Goal: Task Accomplishment & Management: Complete application form

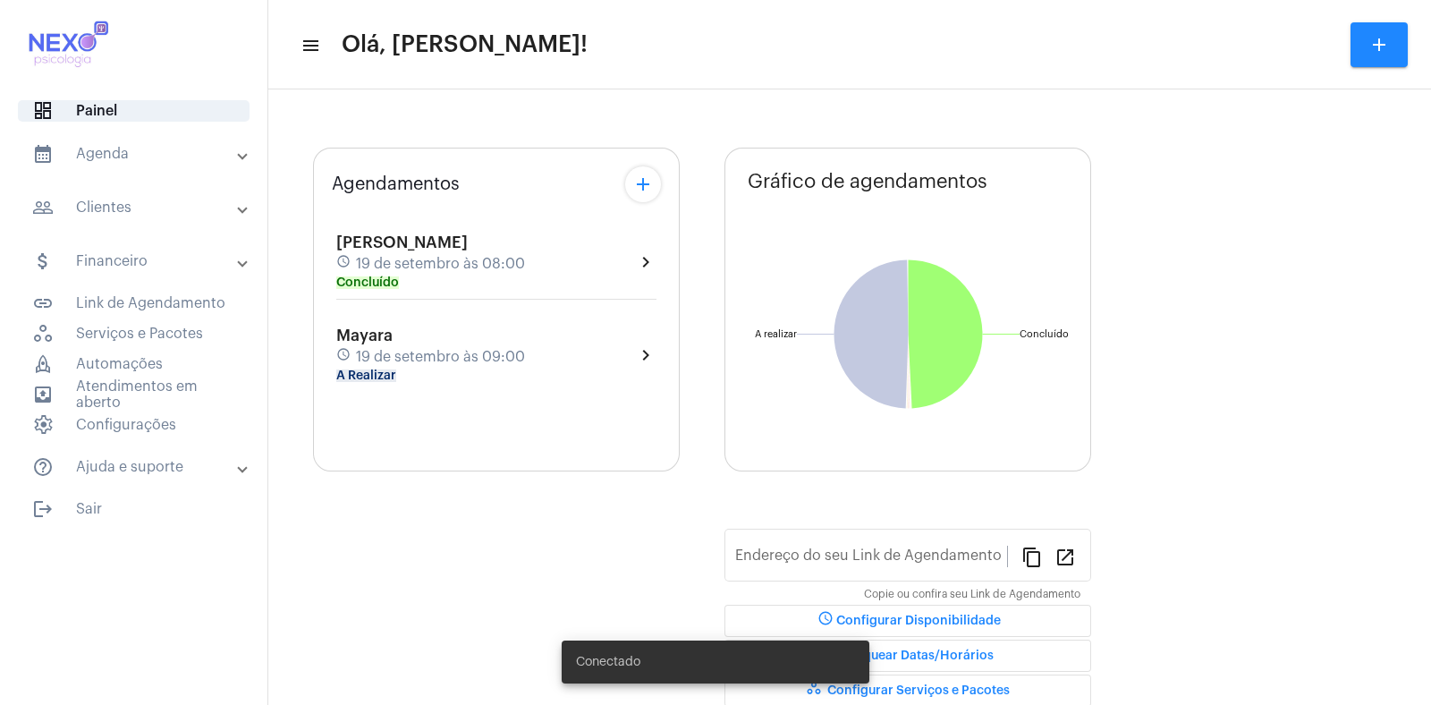
type input "[URL][DOMAIN_NAME]"
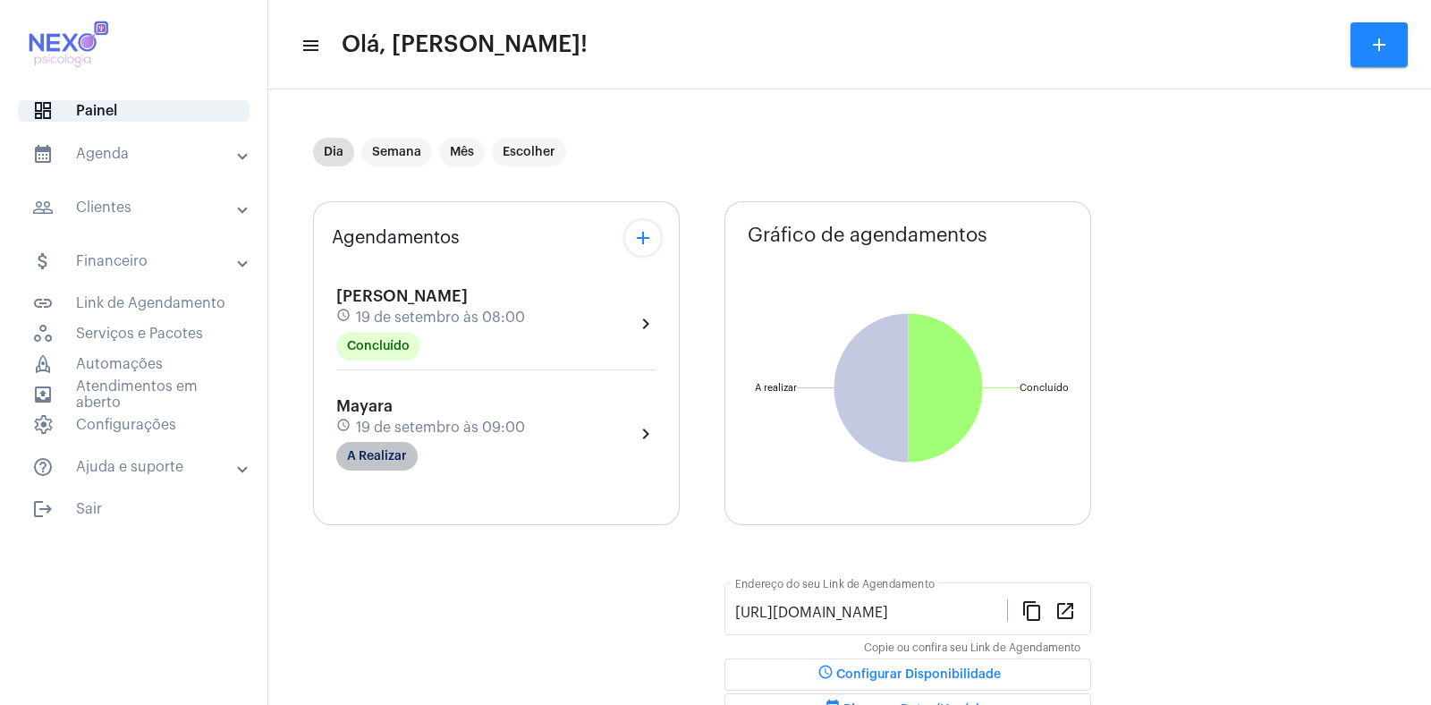
click at [392, 458] on mat-chip "A Realizar" at bounding box center [376, 456] width 81 height 29
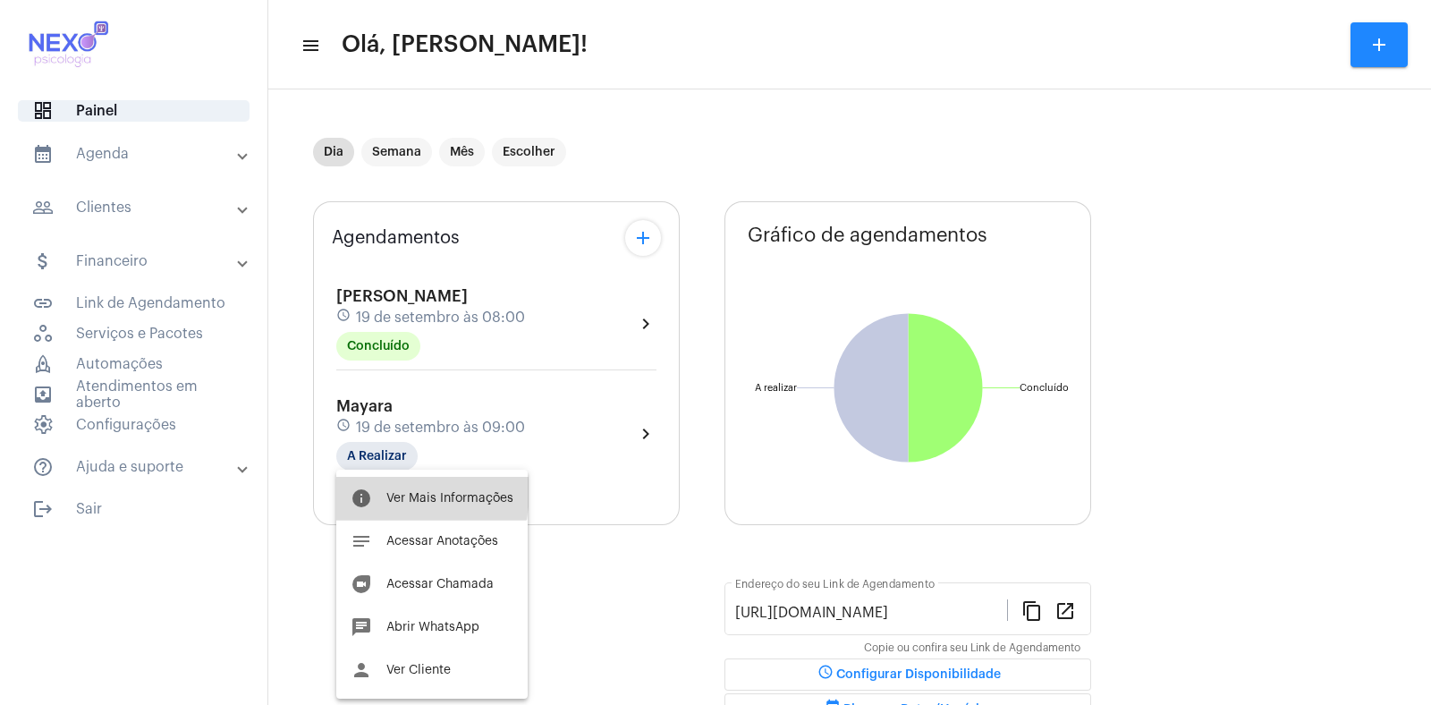
click at [394, 492] on span "Ver Mais Informações" at bounding box center [449, 498] width 127 height 13
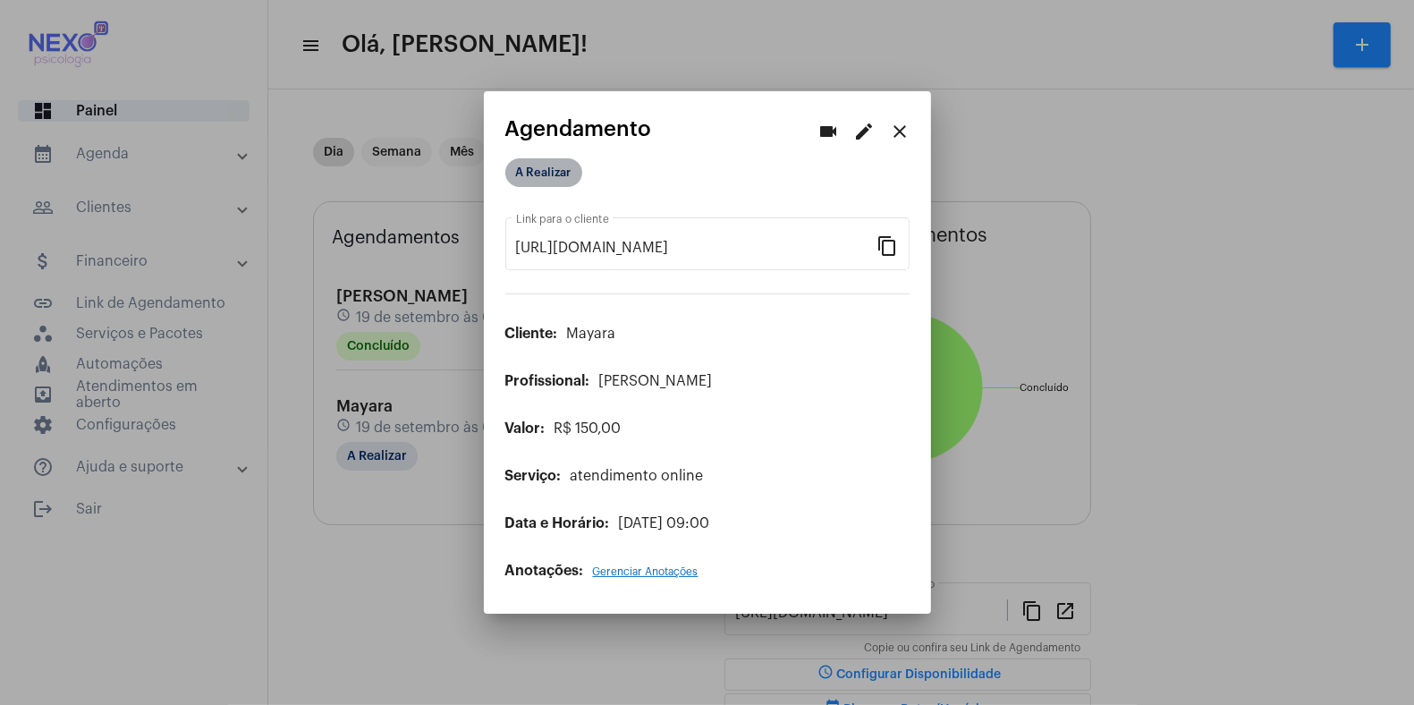
click at [541, 175] on mat-chip "A Realizar" at bounding box center [543, 172] width 77 height 29
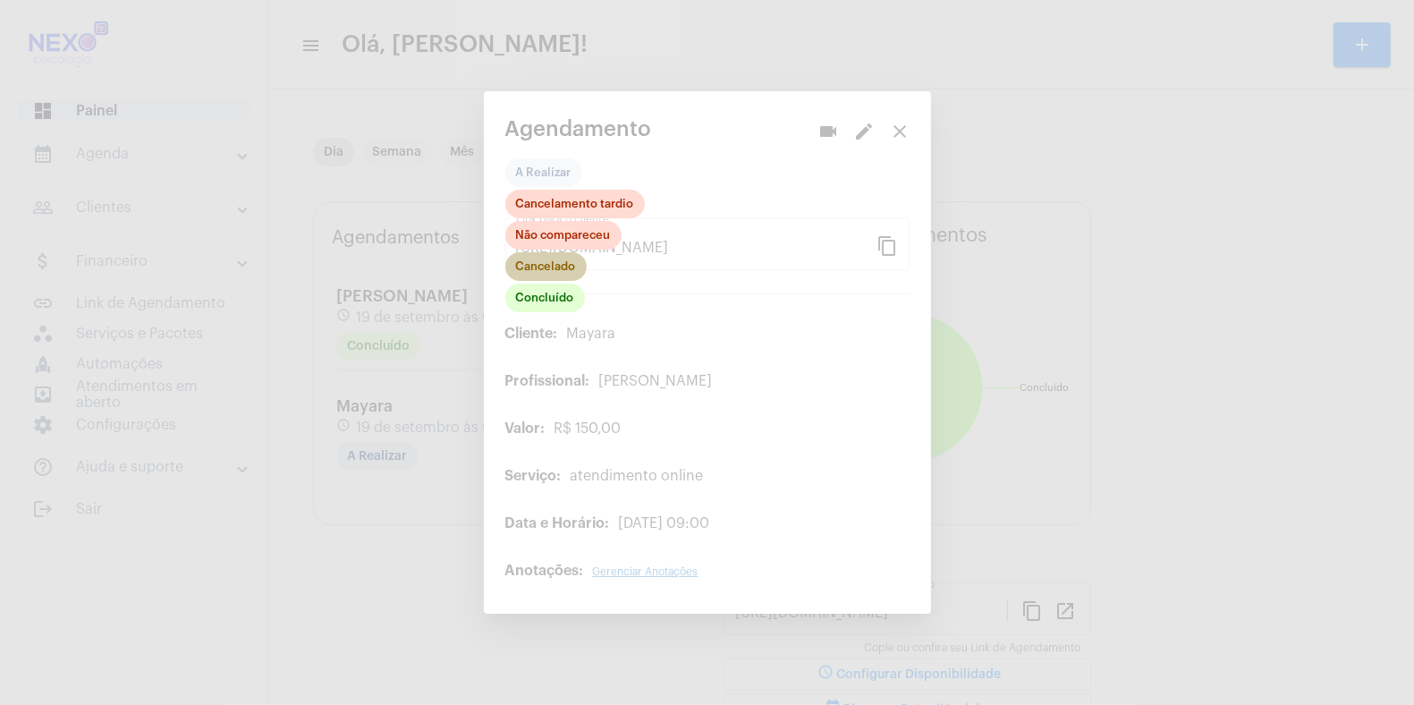
click at [544, 266] on mat-chip "Cancelado" at bounding box center [545, 266] width 81 height 29
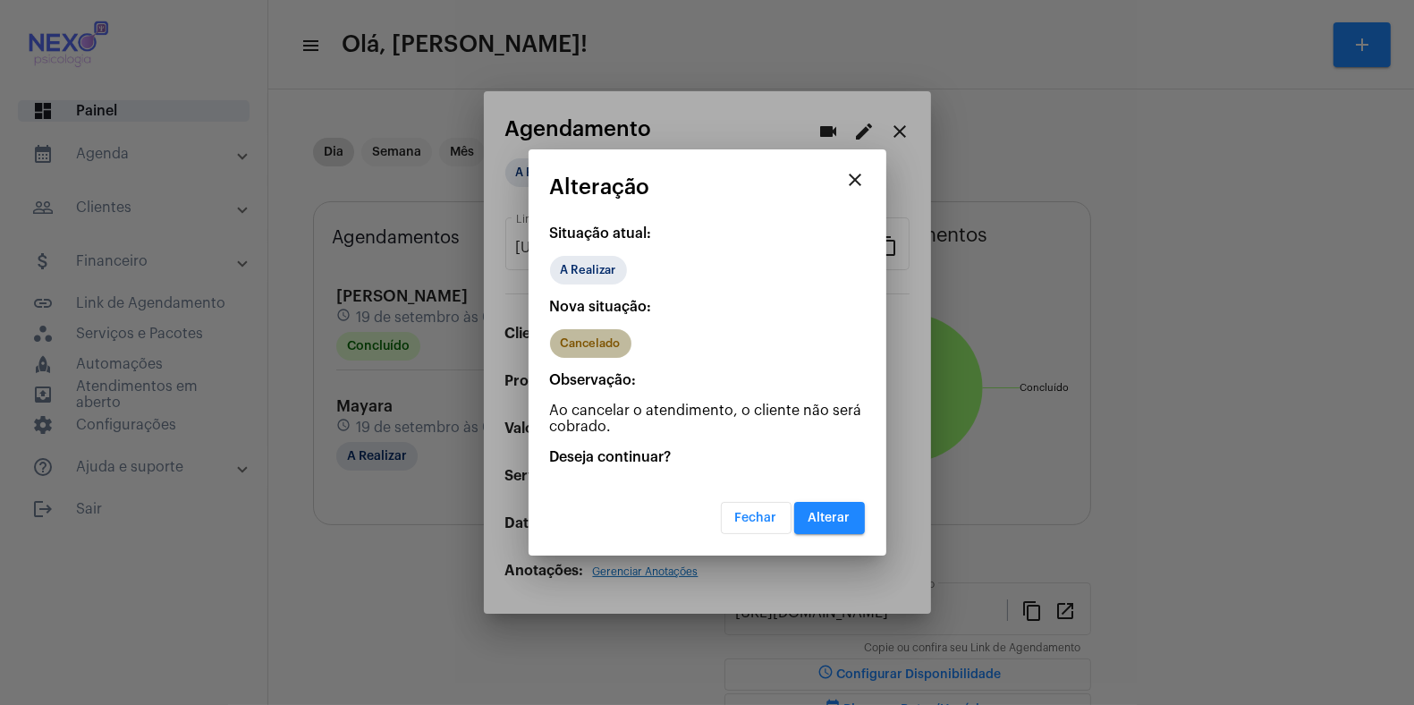
click at [591, 343] on mat-chip "Cancelado" at bounding box center [590, 343] width 81 height 29
click at [826, 518] on span "Alterar" at bounding box center [830, 518] width 42 height 13
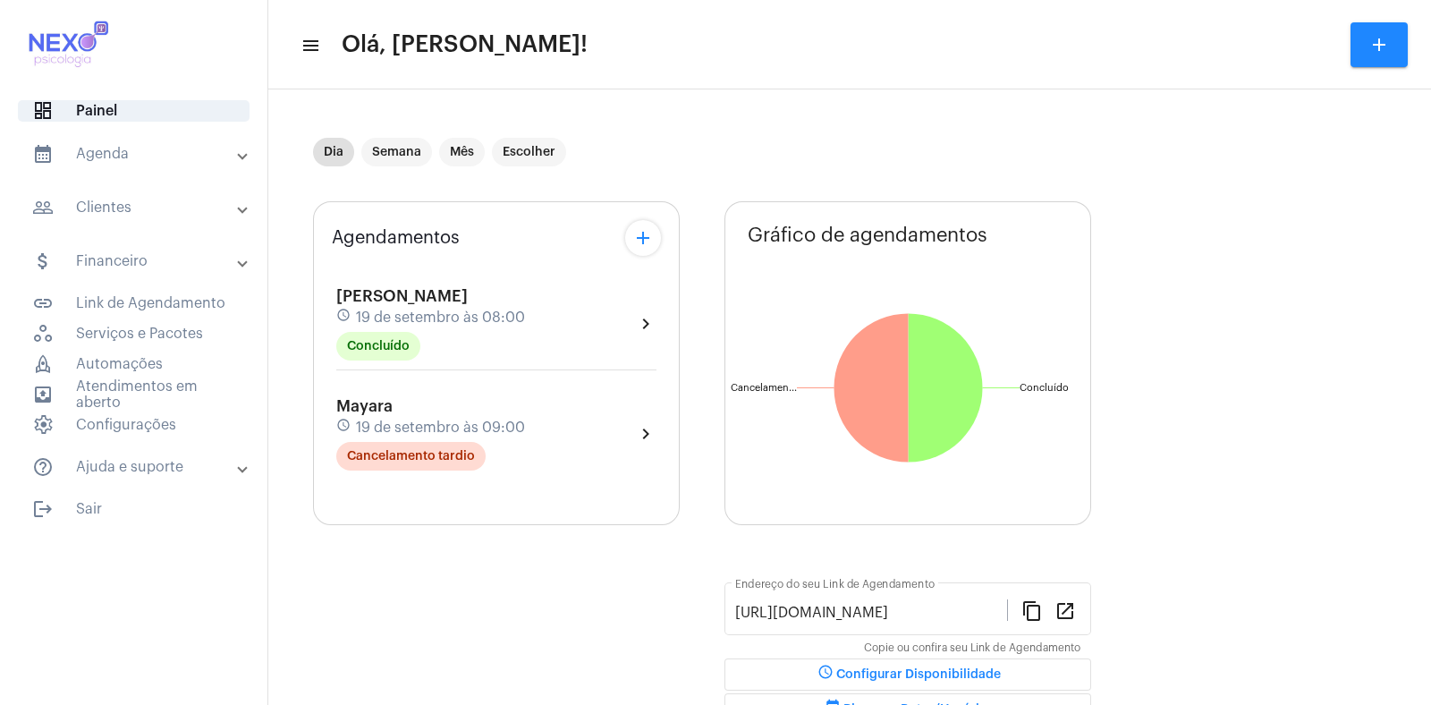
click at [1265, 661] on div "Agendamentos add [PERSON_NAME] schedule [DATE] 08:00 Concluído chevron_right Ma…" at bounding box center [849, 484] width 1073 height 593
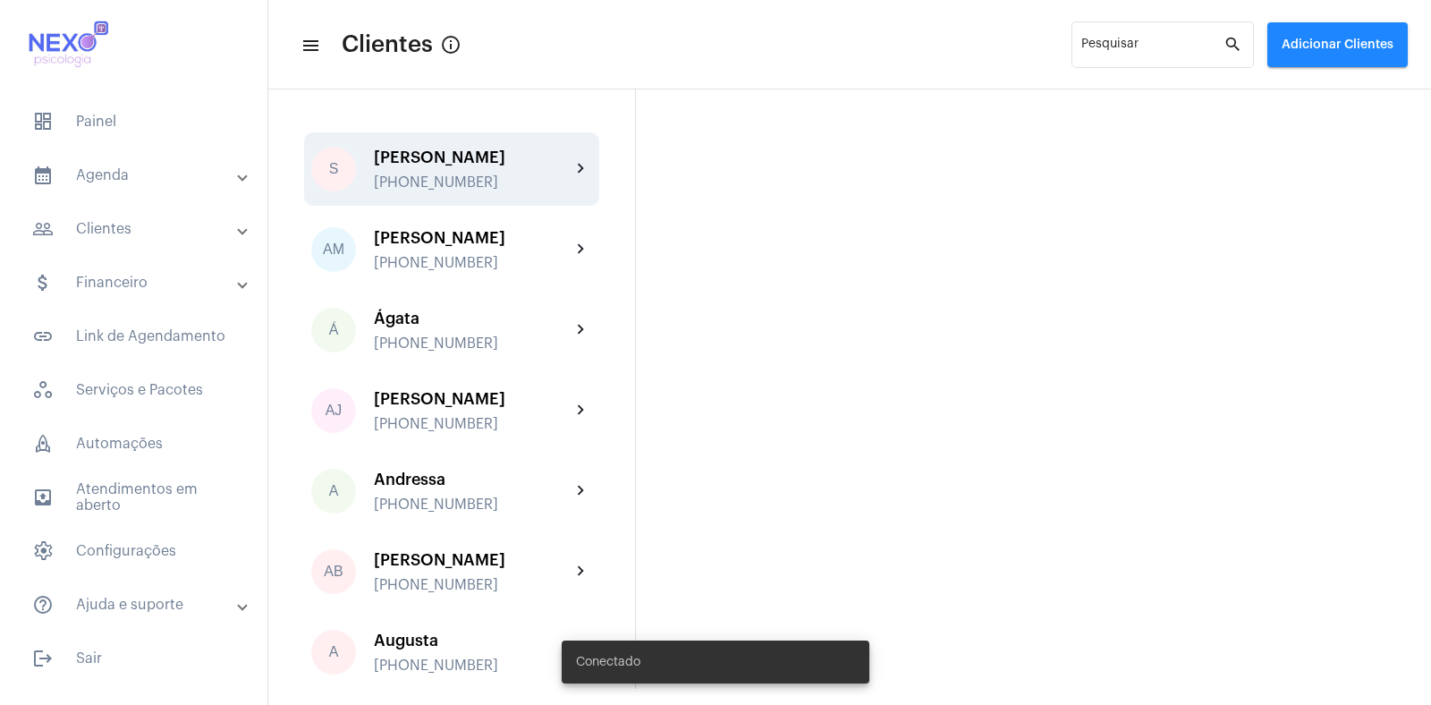
click at [457, 181] on div "[PHONE_NUMBER]" at bounding box center [472, 182] width 197 height 16
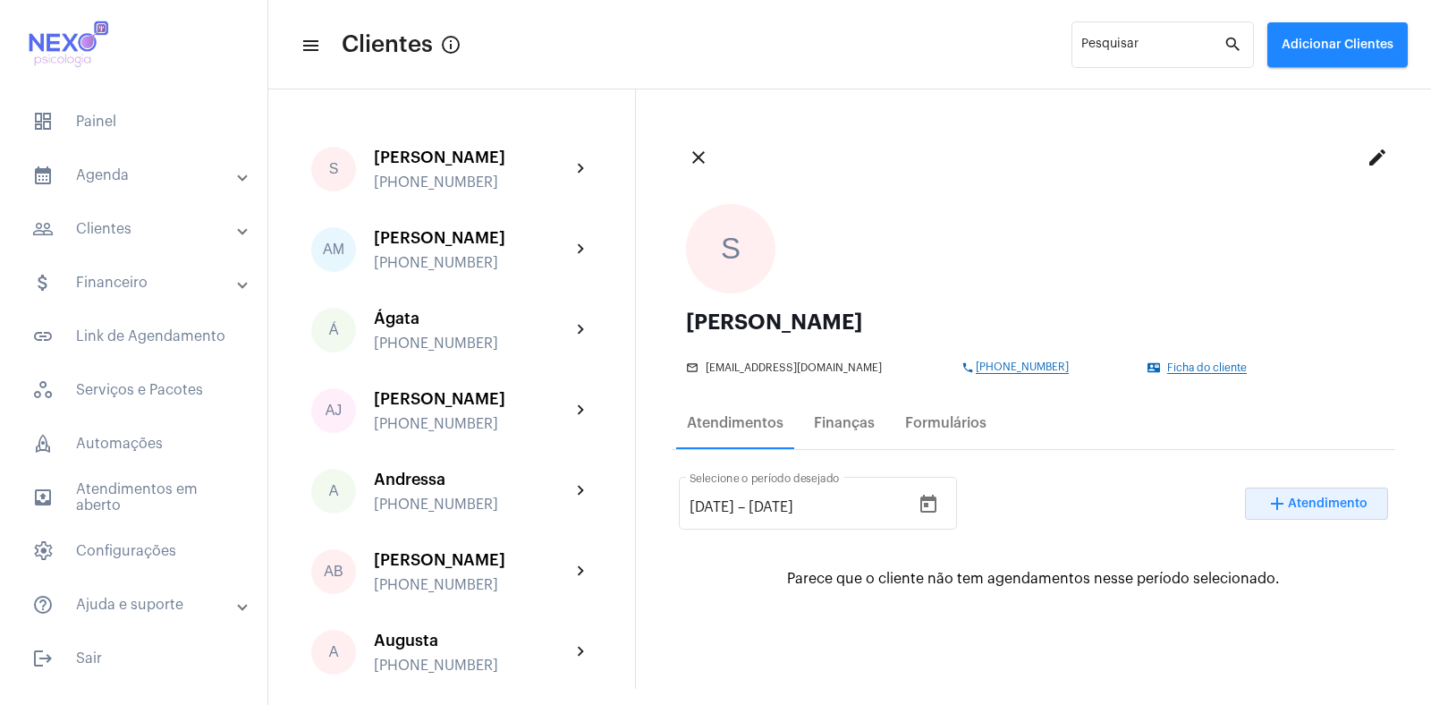
click at [1332, 501] on span "Atendimento" at bounding box center [1328, 503] width 80 height 13
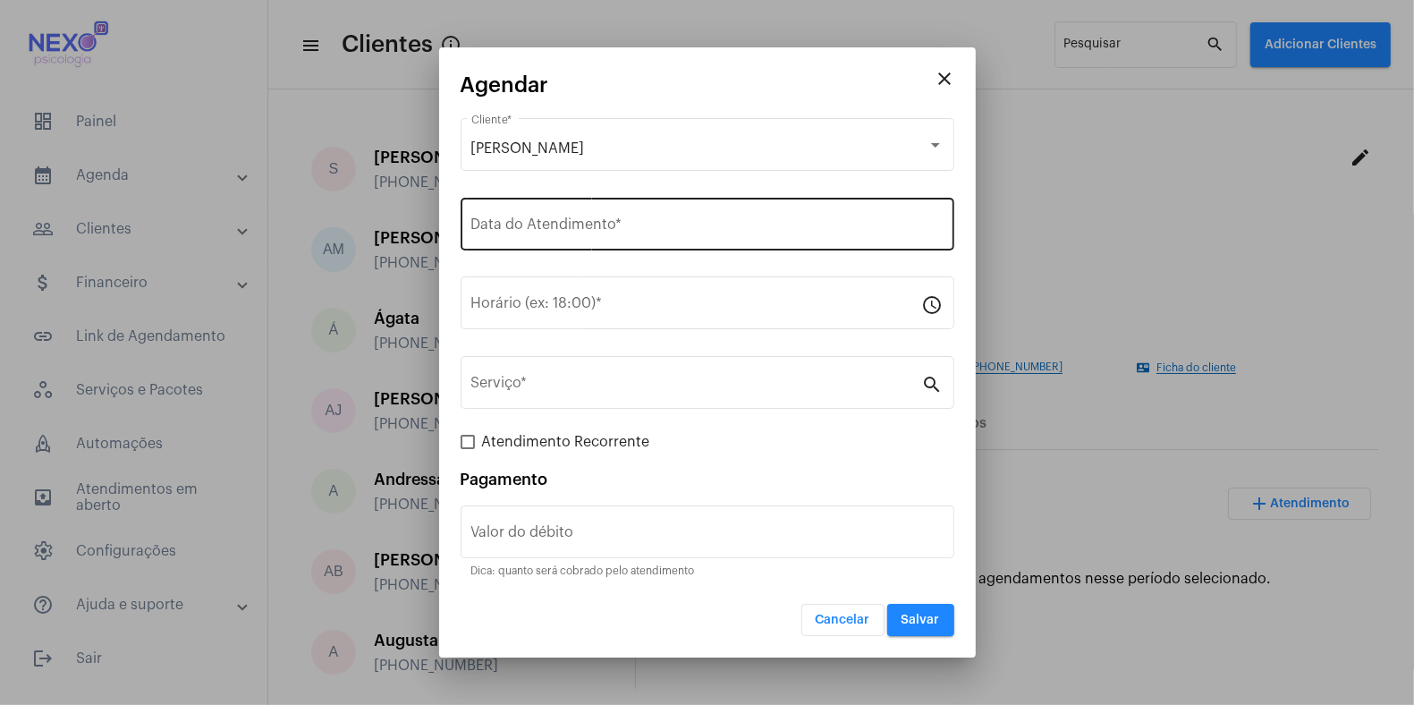
click at [523, 219] on div "Data do Atendimento *" at bounding box center [707, 222] width 472 height 56
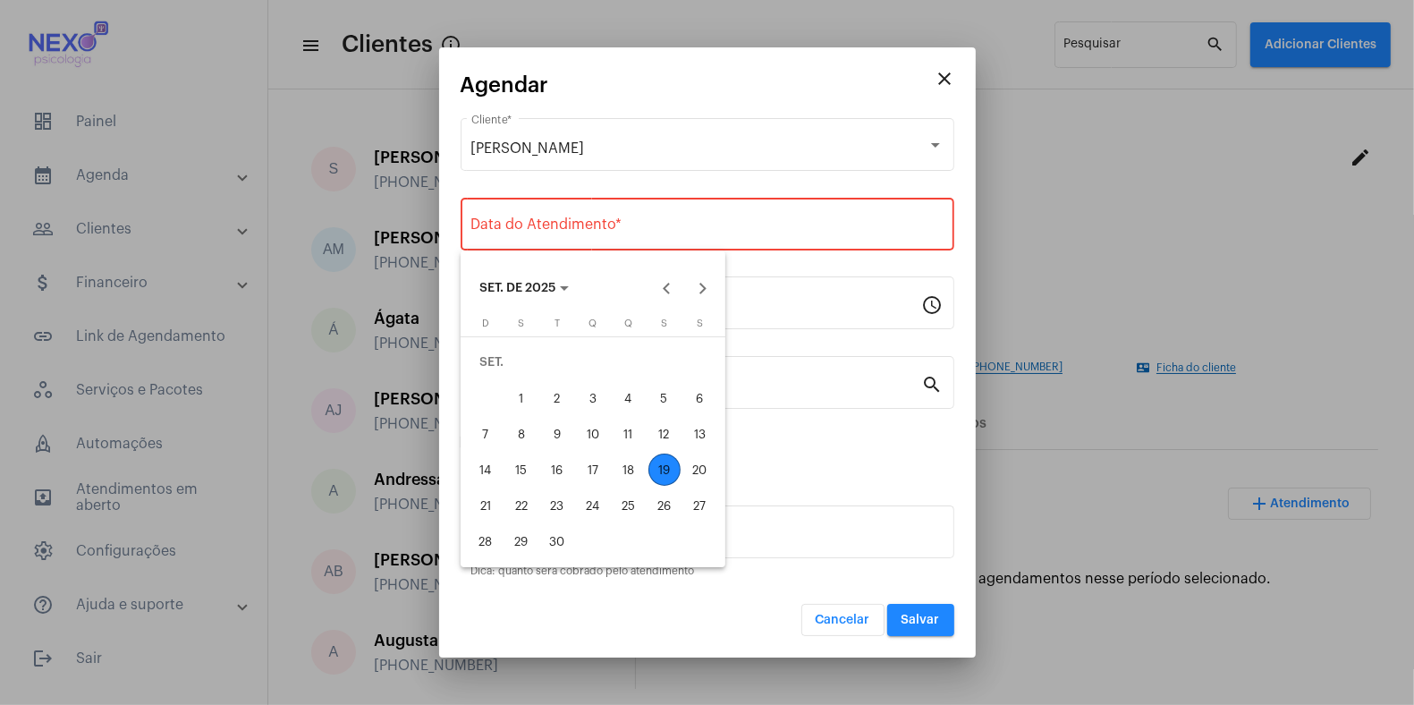
click at [664, 471] on div "19" at bounding box center [665, 470] width 32 height 32
type input "19/09/2025"
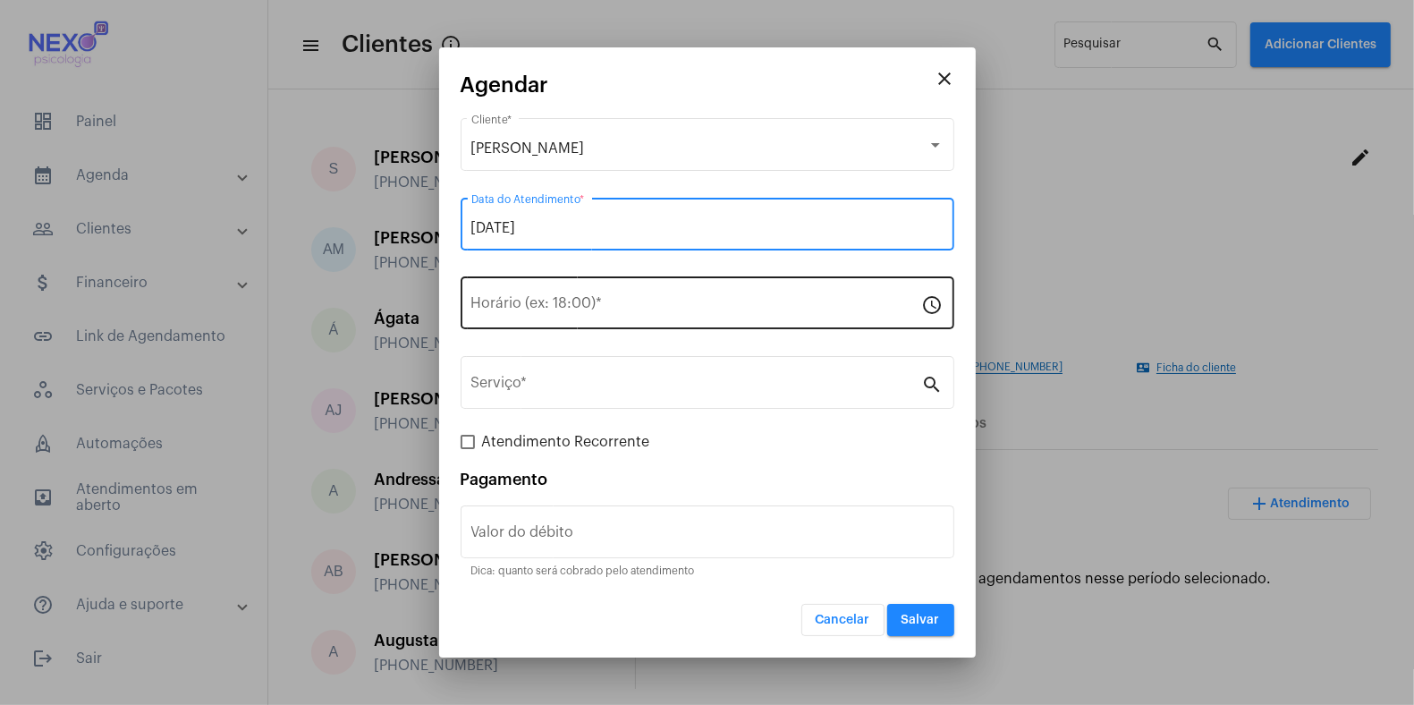
click at [556, 318] on div "Horário (ex: 18:00) *" at bounding box center [696, 301] width 451 height 56
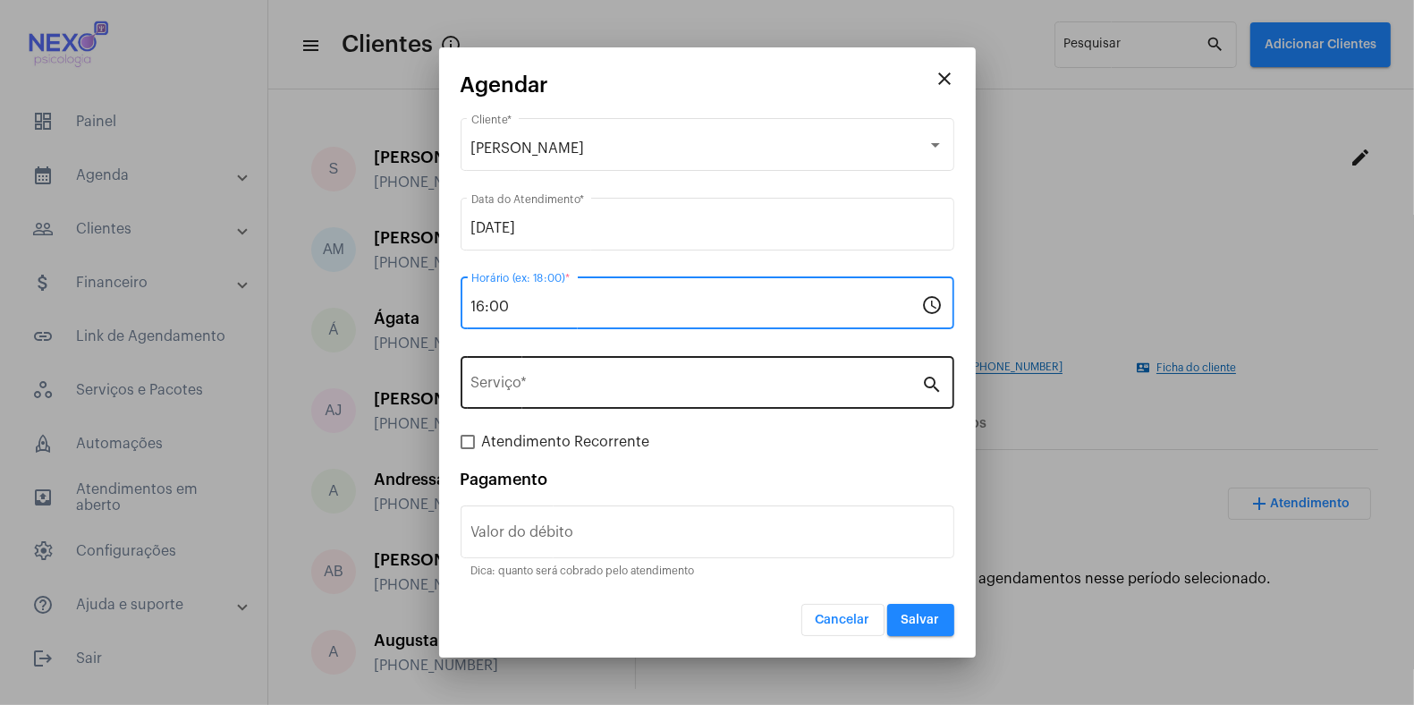
type input "16:00"
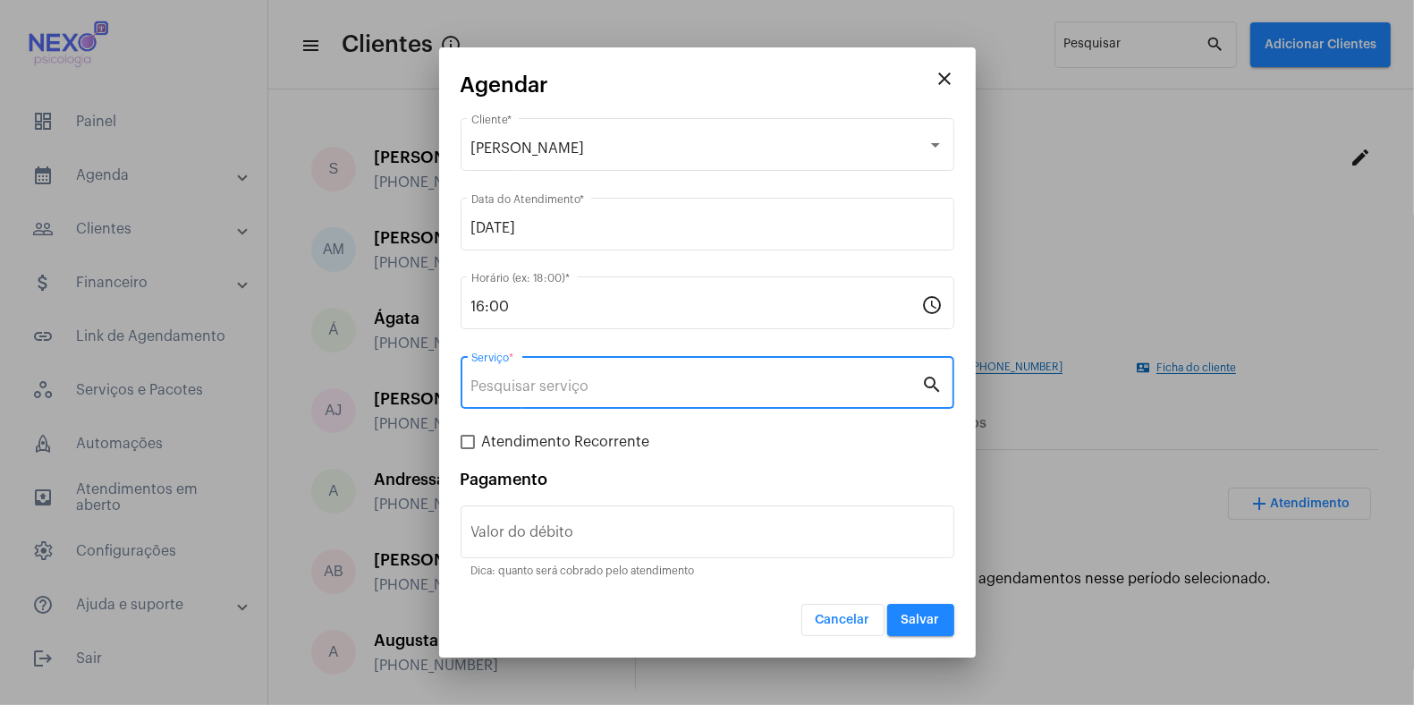
click at [566, 395] on input "Serviço *" at bounding box center [696, 386] width 451 height 16
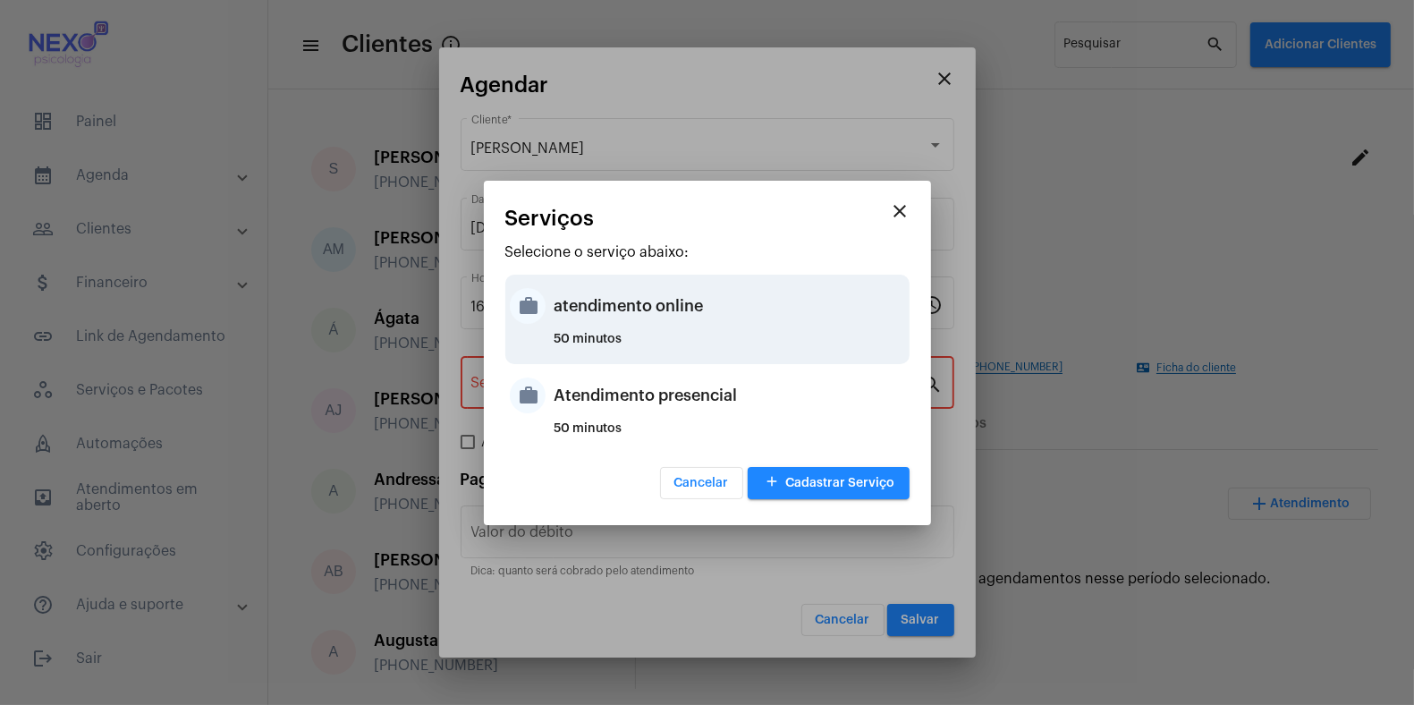
click at [585, 312] on div "atendimento online" at bounding box center [730, 306] width 351 height 54
type input "atendimento online"
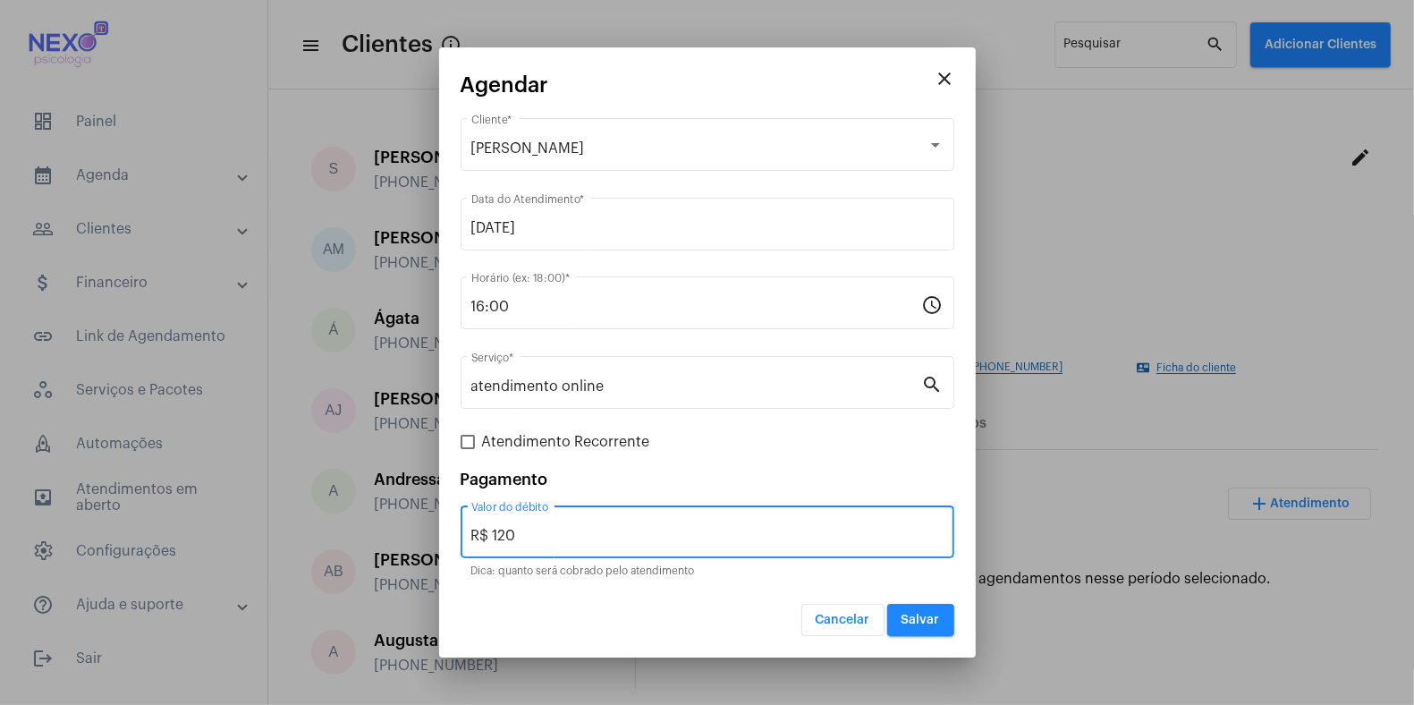
click at [509, 534] on input "R$ 120" at bounding box center [707, 536] width 472 height 16
type input "R$ 150"
click at [919, 624] on span "Salvar" at bounding box center [921, 620] width 38 height 13
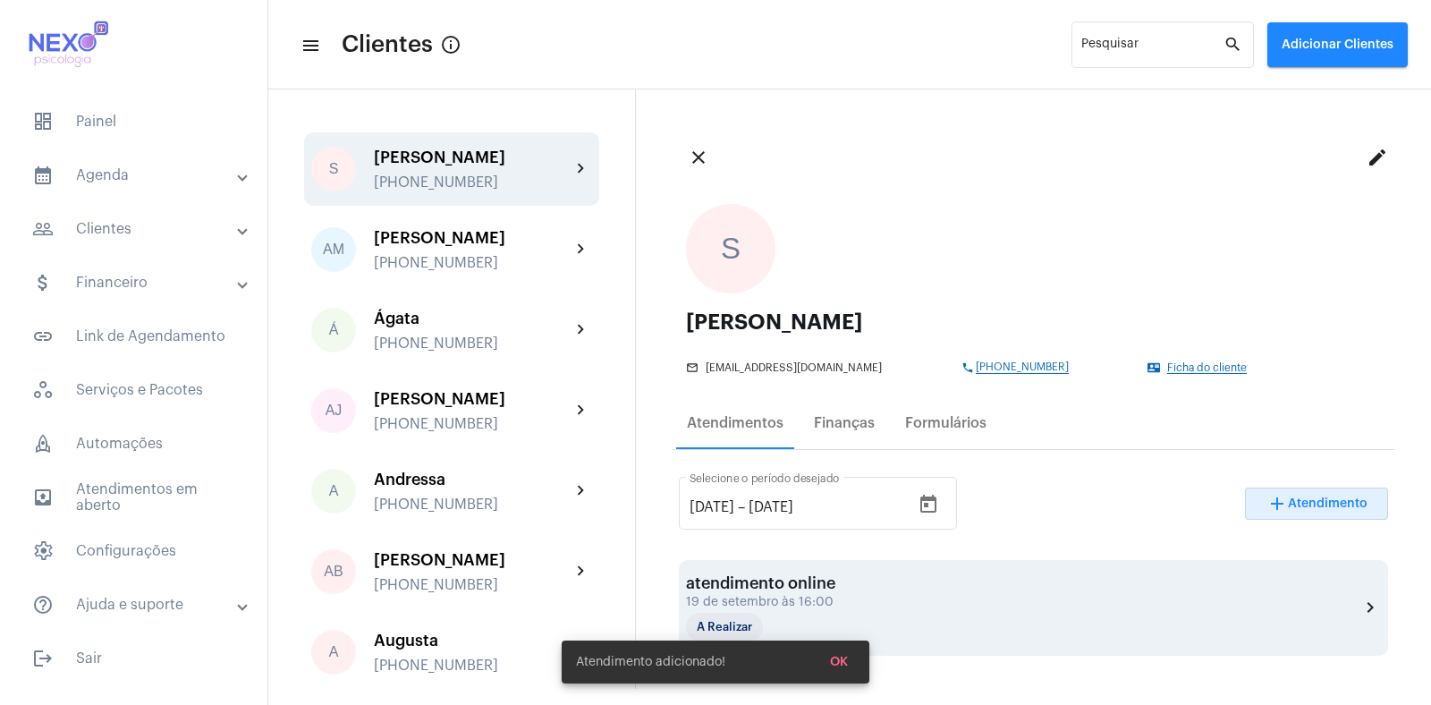
click at [864, 600] on div "19 de setembro às 16:00" at bounding box center [775, 602] width 179 height 13
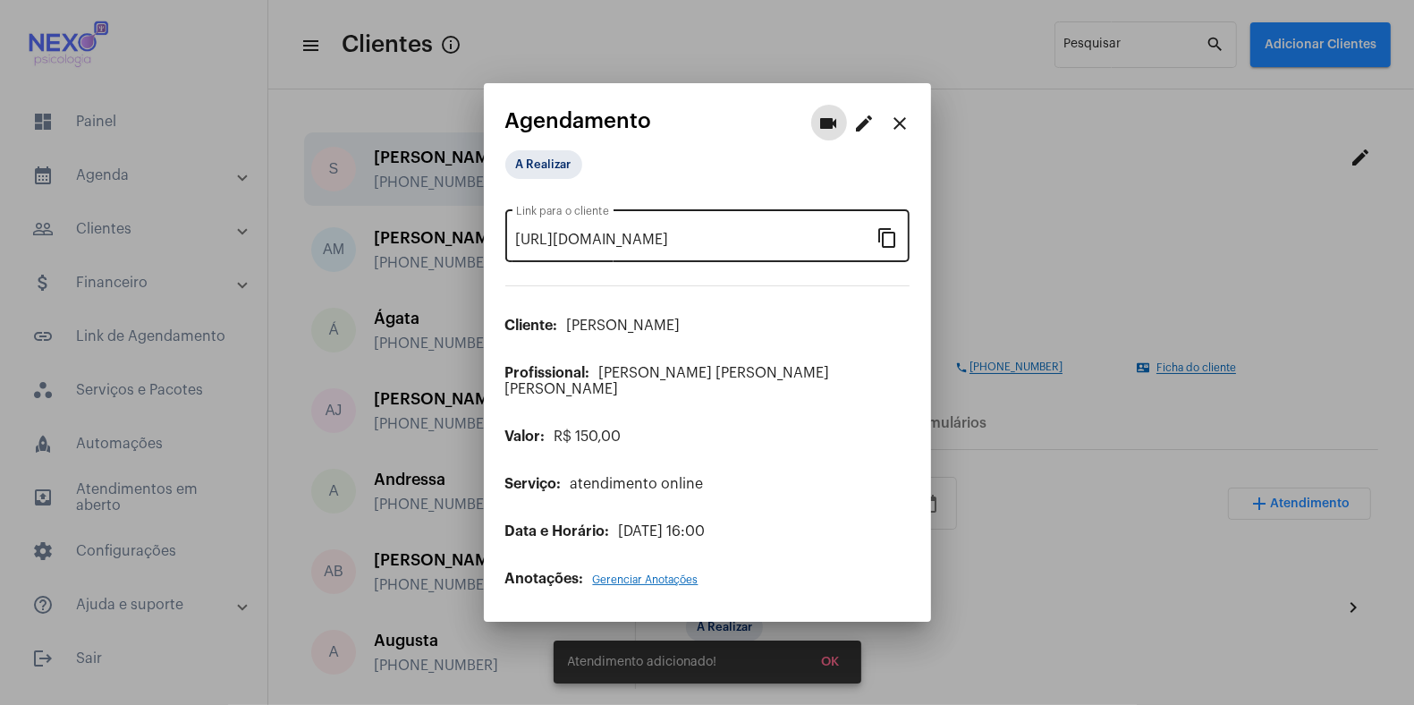
click at [896, 243] on mat-icon "content_copy" at bounding box center [888, 236] width 21 height 21
